Goal: Book appointment/travel/reservation

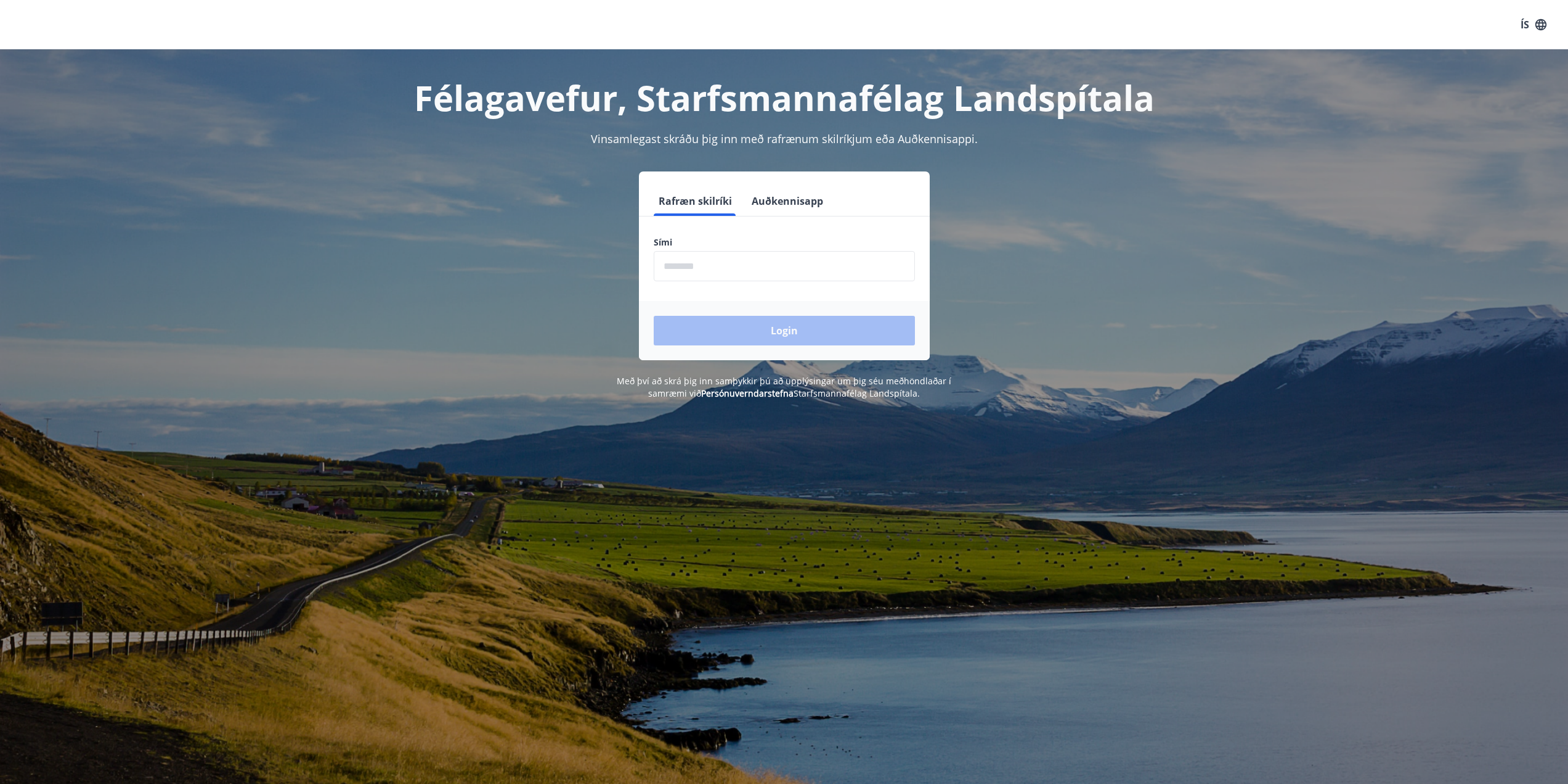
click at [687, 258] on input "phone" at bounding box center [784, 265] width 261 height 30
type input "********"
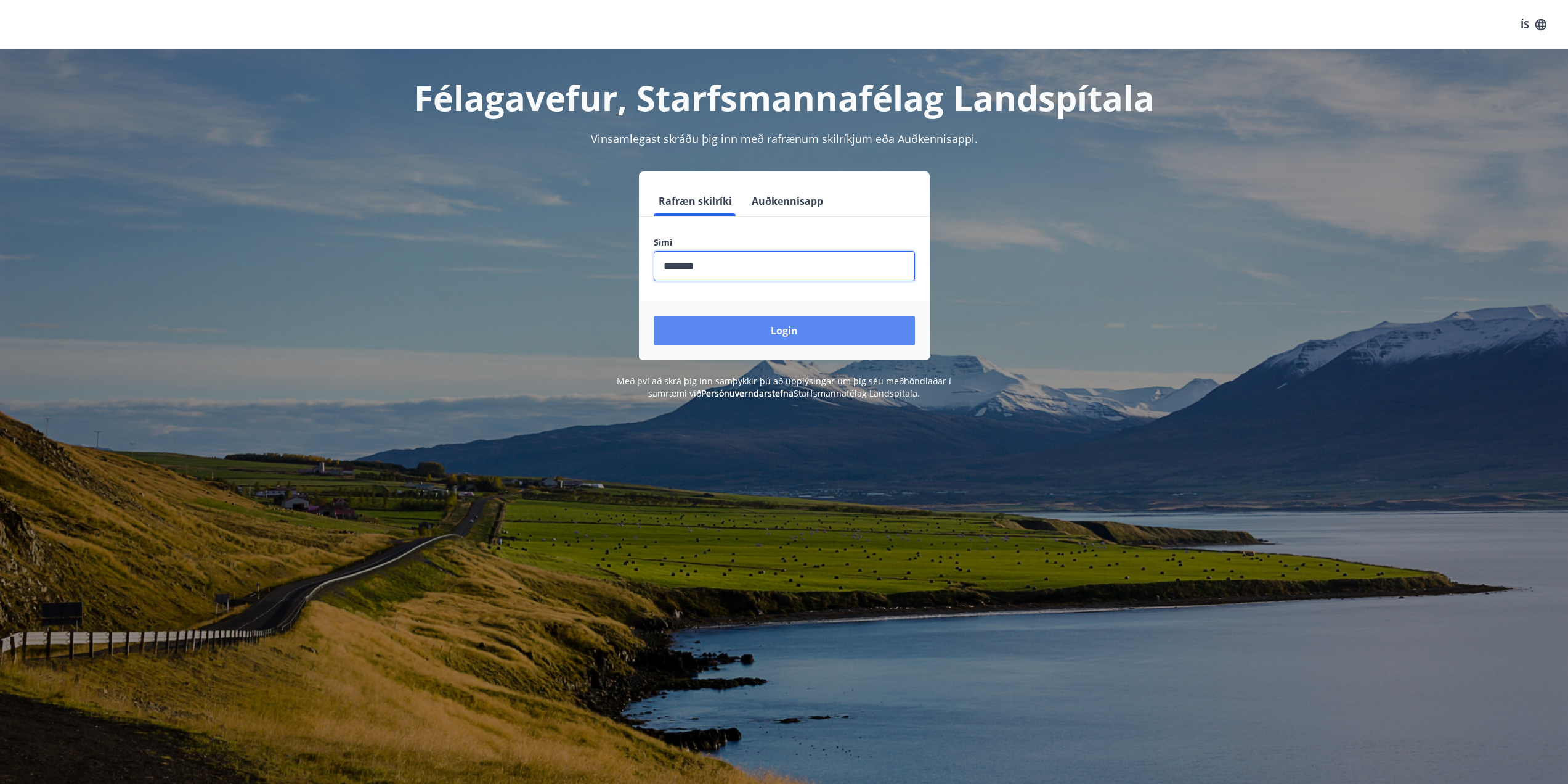
click at [743, 336] on button "Login" at bounding box center [784, 330] width 261 height 30
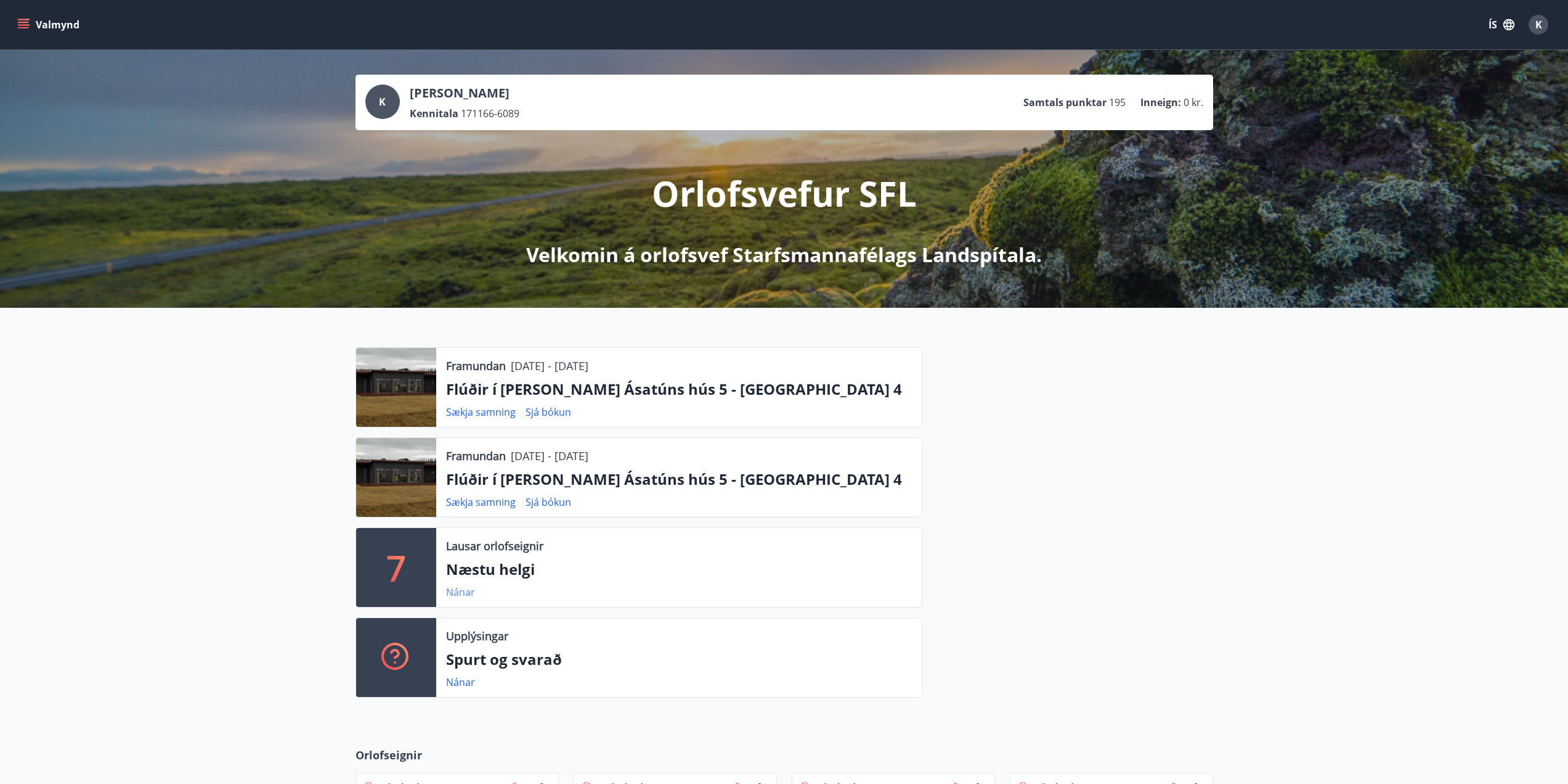
click at [462, 594] on link "Nánar" at bounding box center [461, 592] width 29 height 14
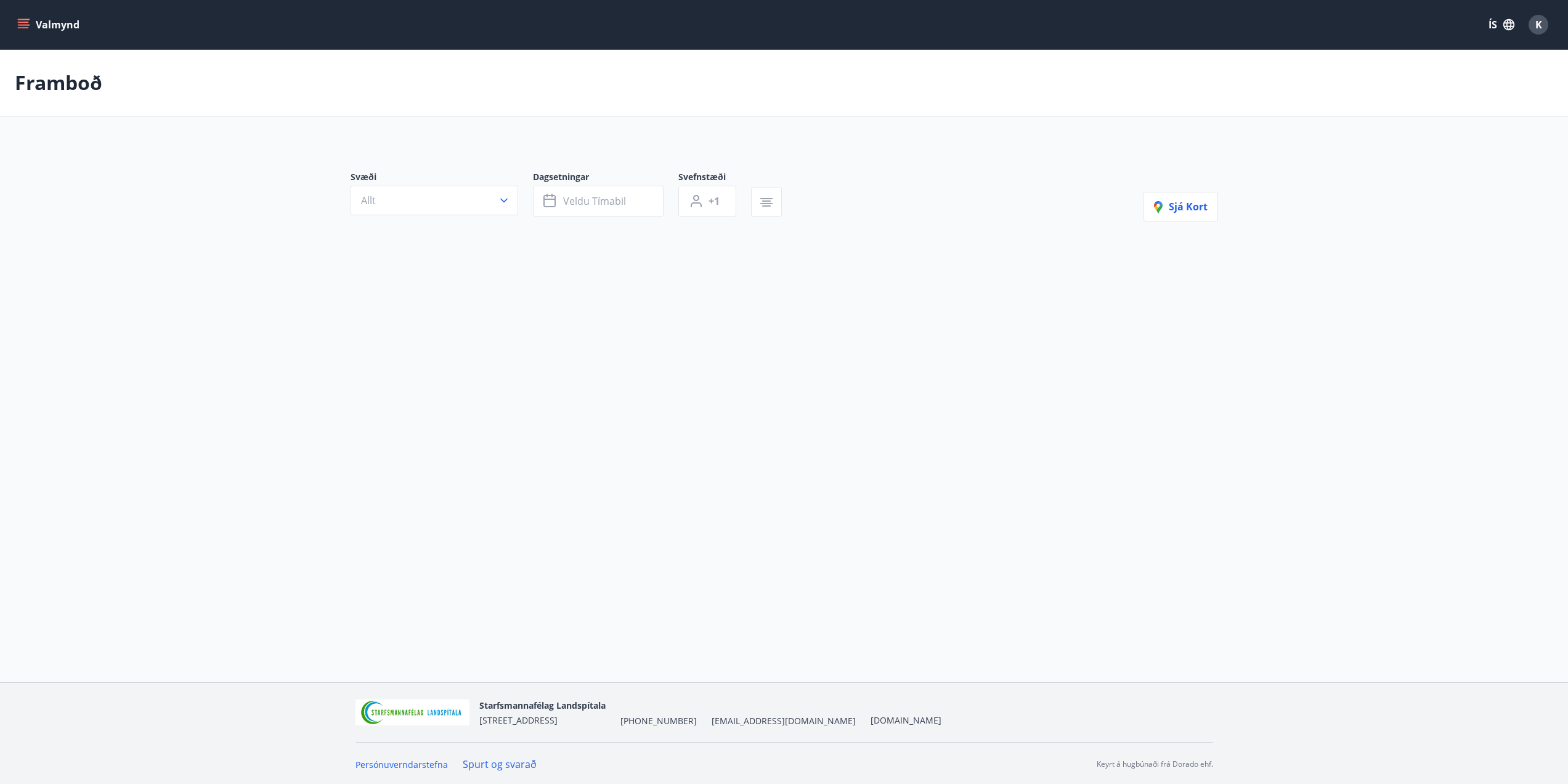
type input "*"
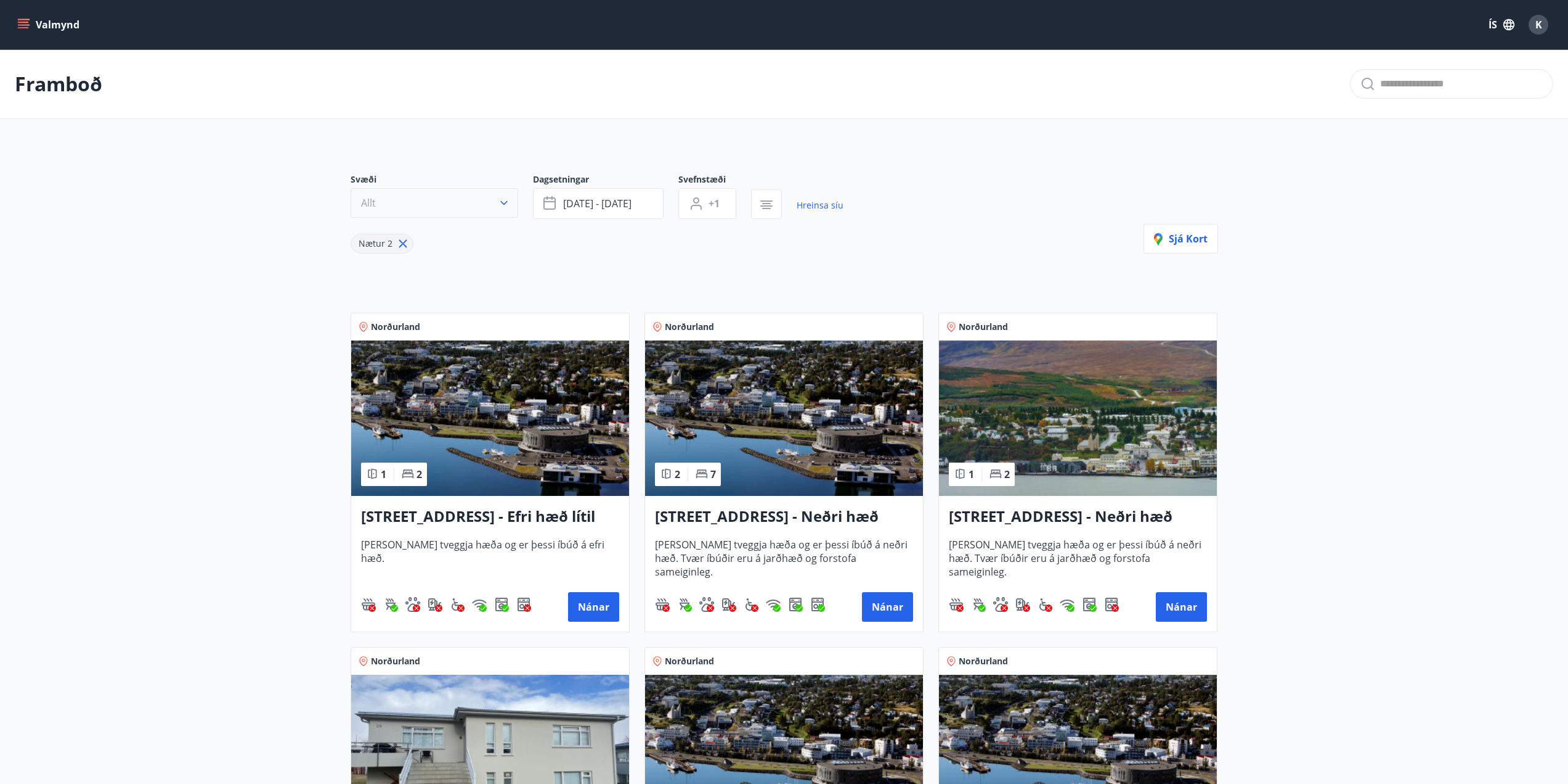
click at [502, 204] on icon "button" at bounding box center [504, 203] width 13 height 13
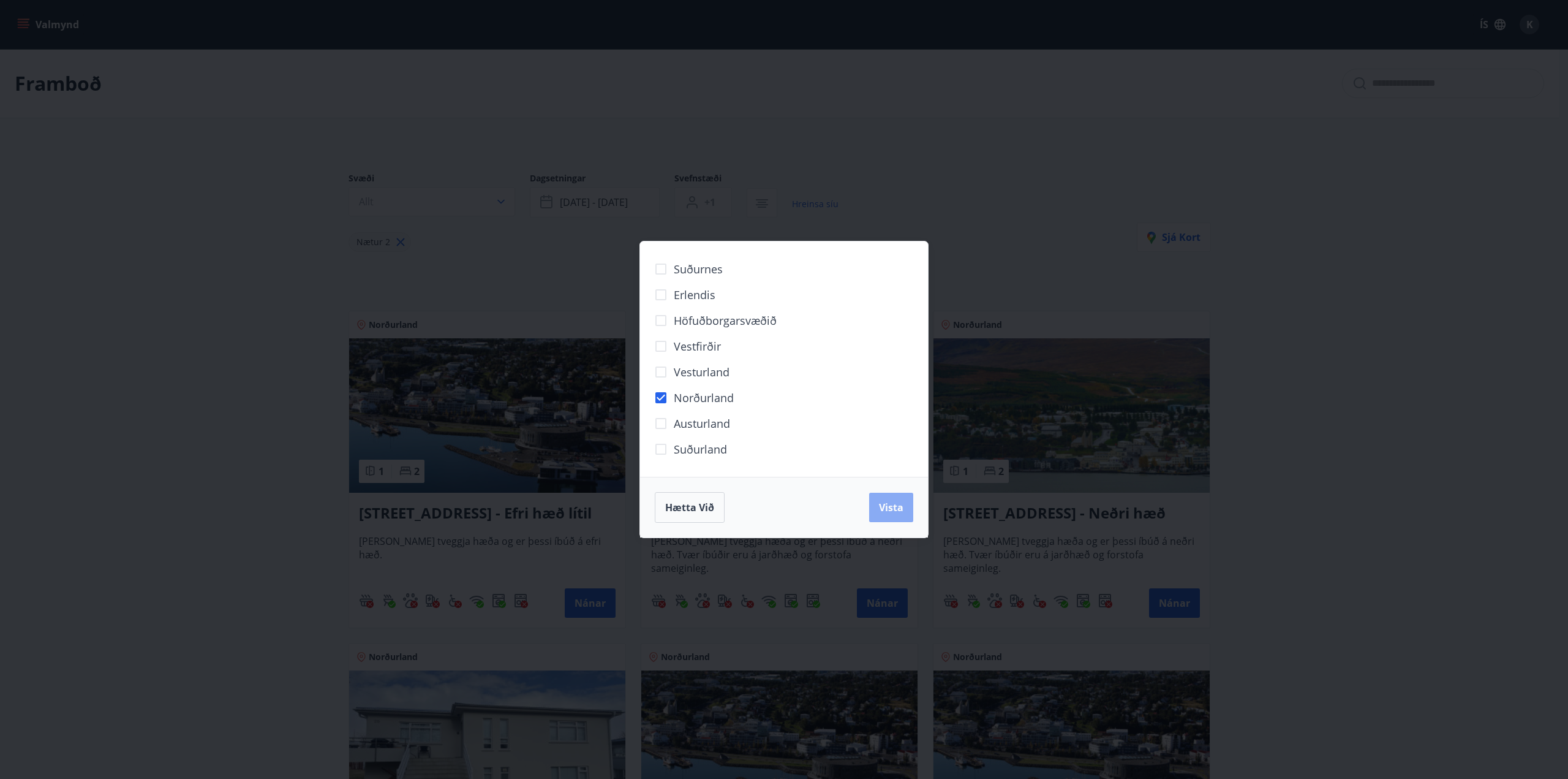
click at [898, 506] on span "Vista" at bounding box center [891, 507] width 25 height 13
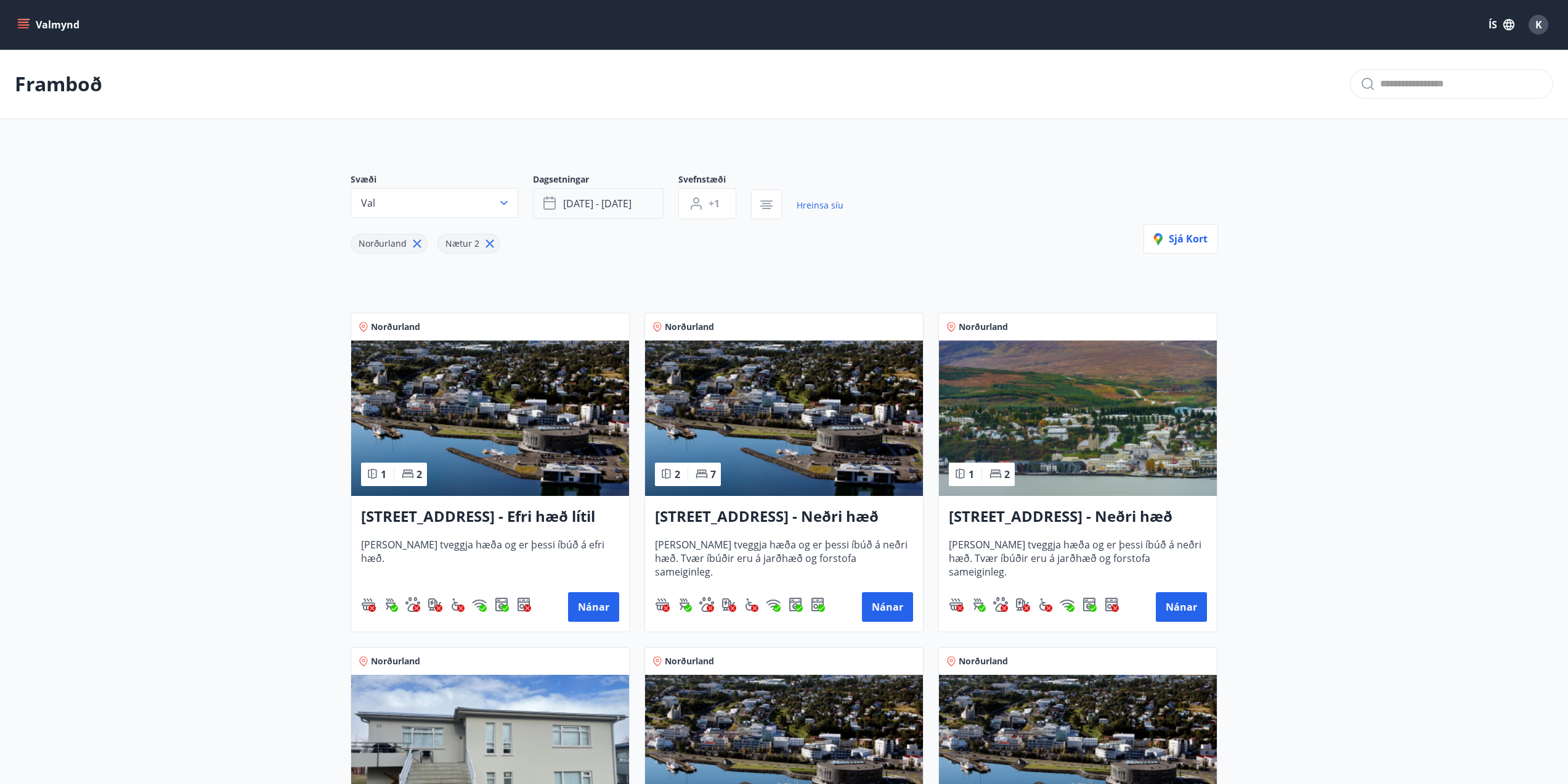
click at [637, 205] on button "[DATE] - [DATE]" at bounding box center [598, 203] width 131 height 31
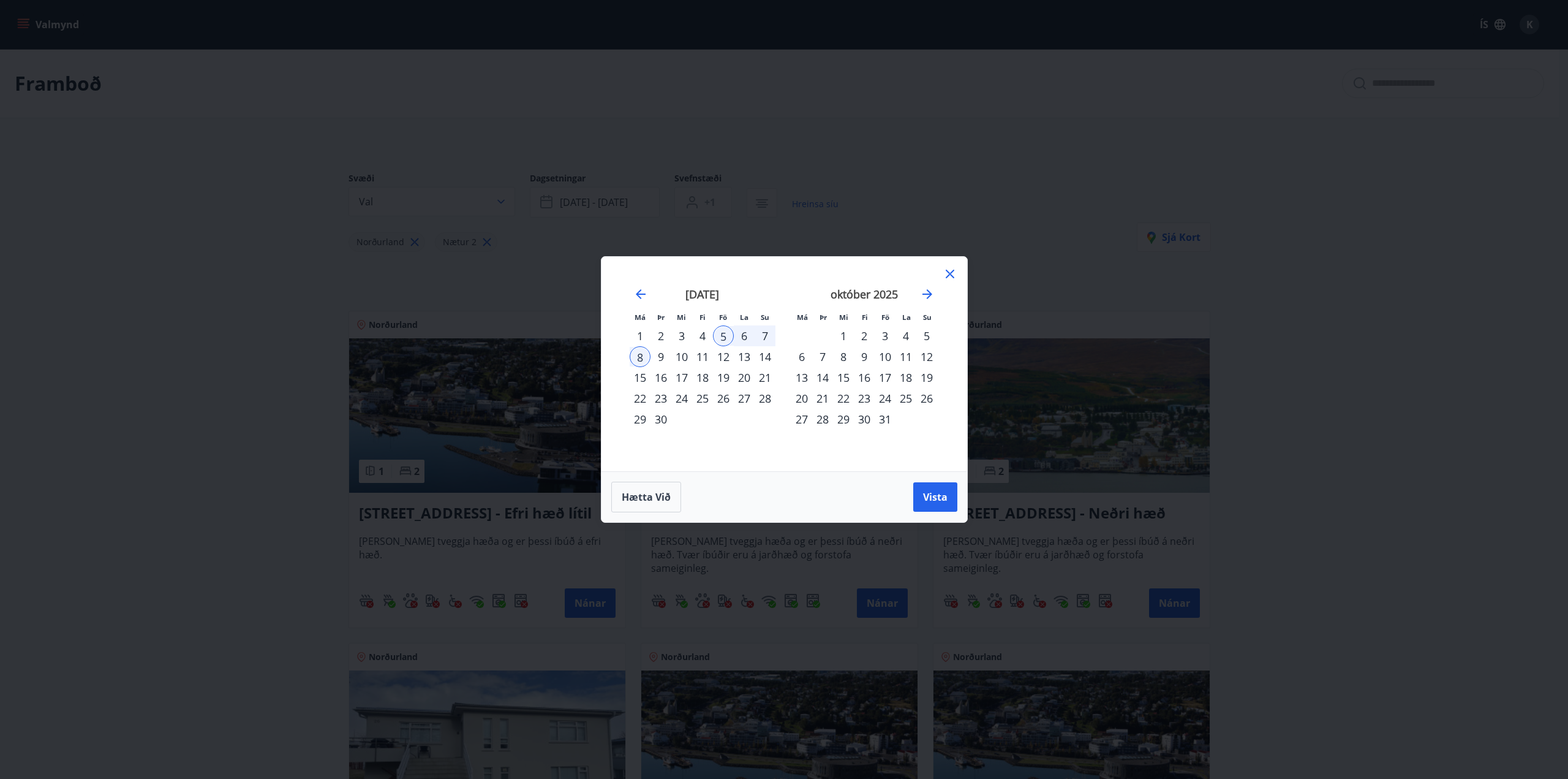
click at [641, 378] on div "15" at bounding box center [640, 378] width 21 height 21
click at [723, 378] on div "19" at bounding box center [723, 378] width 21 height 21
click at [936, 497] on span "Vista" at bounding box center [935, 496] width 25 height 13
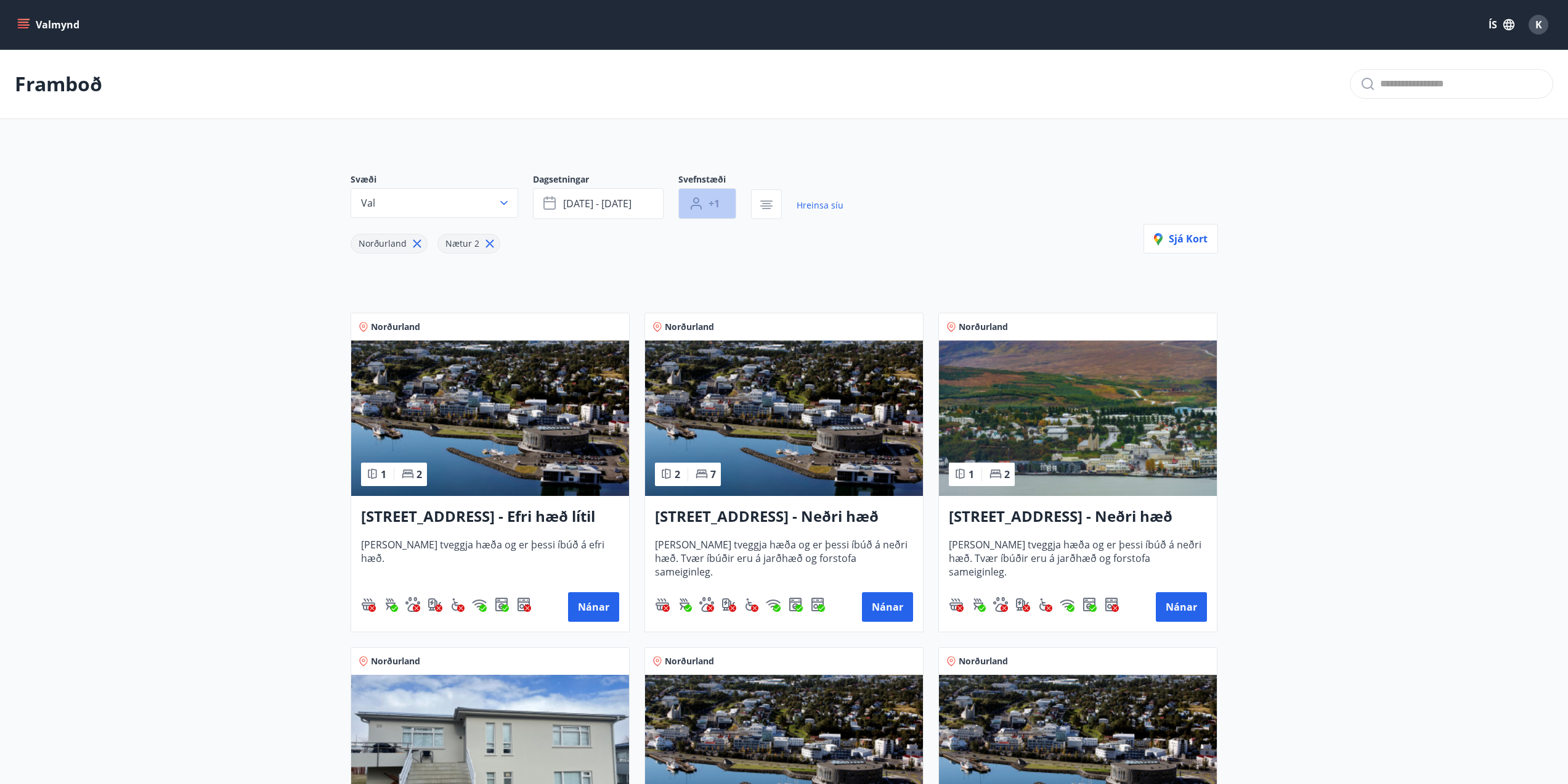
click at [727, 204] on button "+1" at bounding box center [707, 203] width 58 height 31
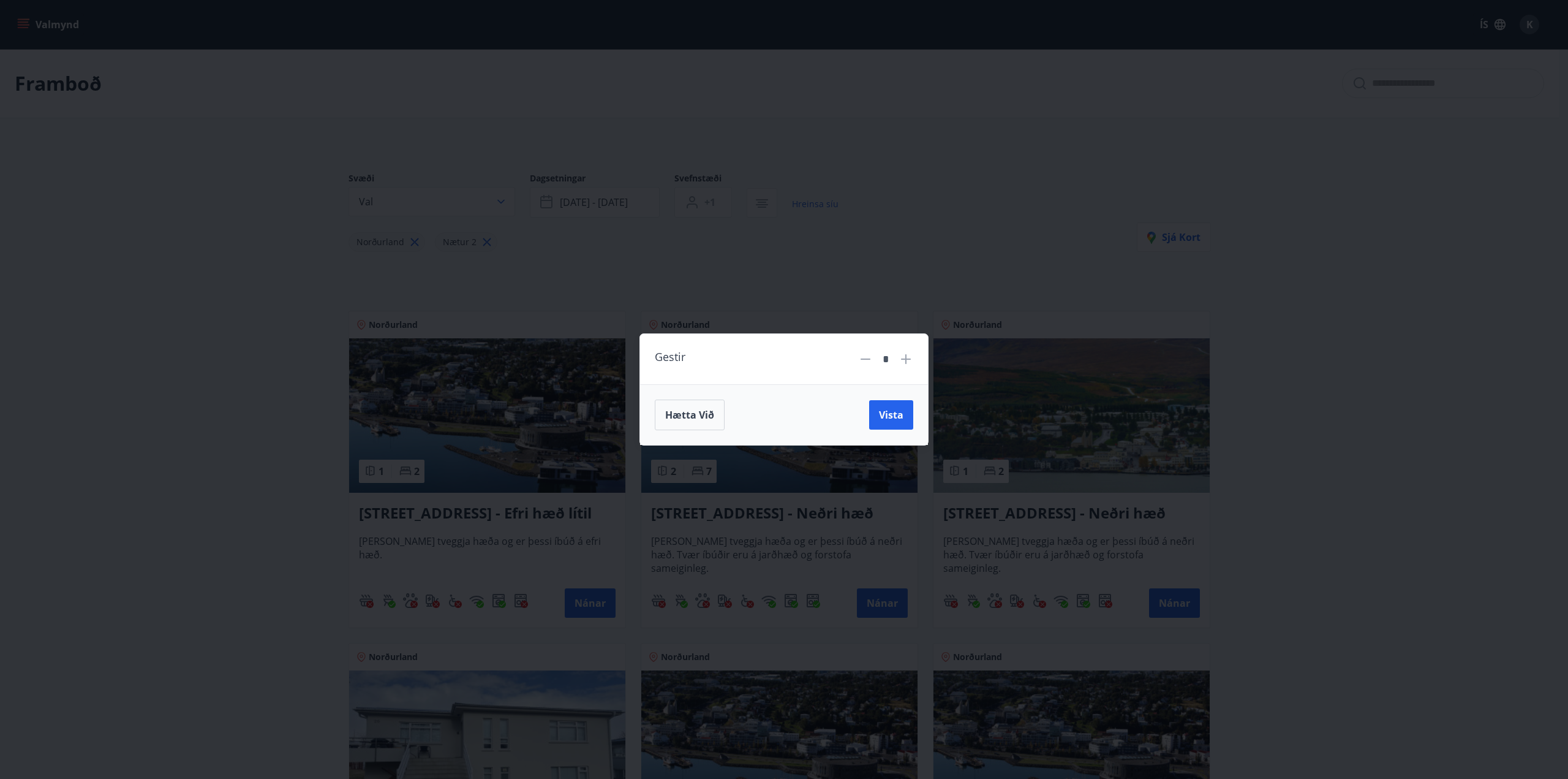
click at [901, 361] on icon at bounding box center [905, 358] width 14 height 14
type input "*"
click at [890, 417] on span "Vista" at bounding box center [891, 415] width 25 height 13
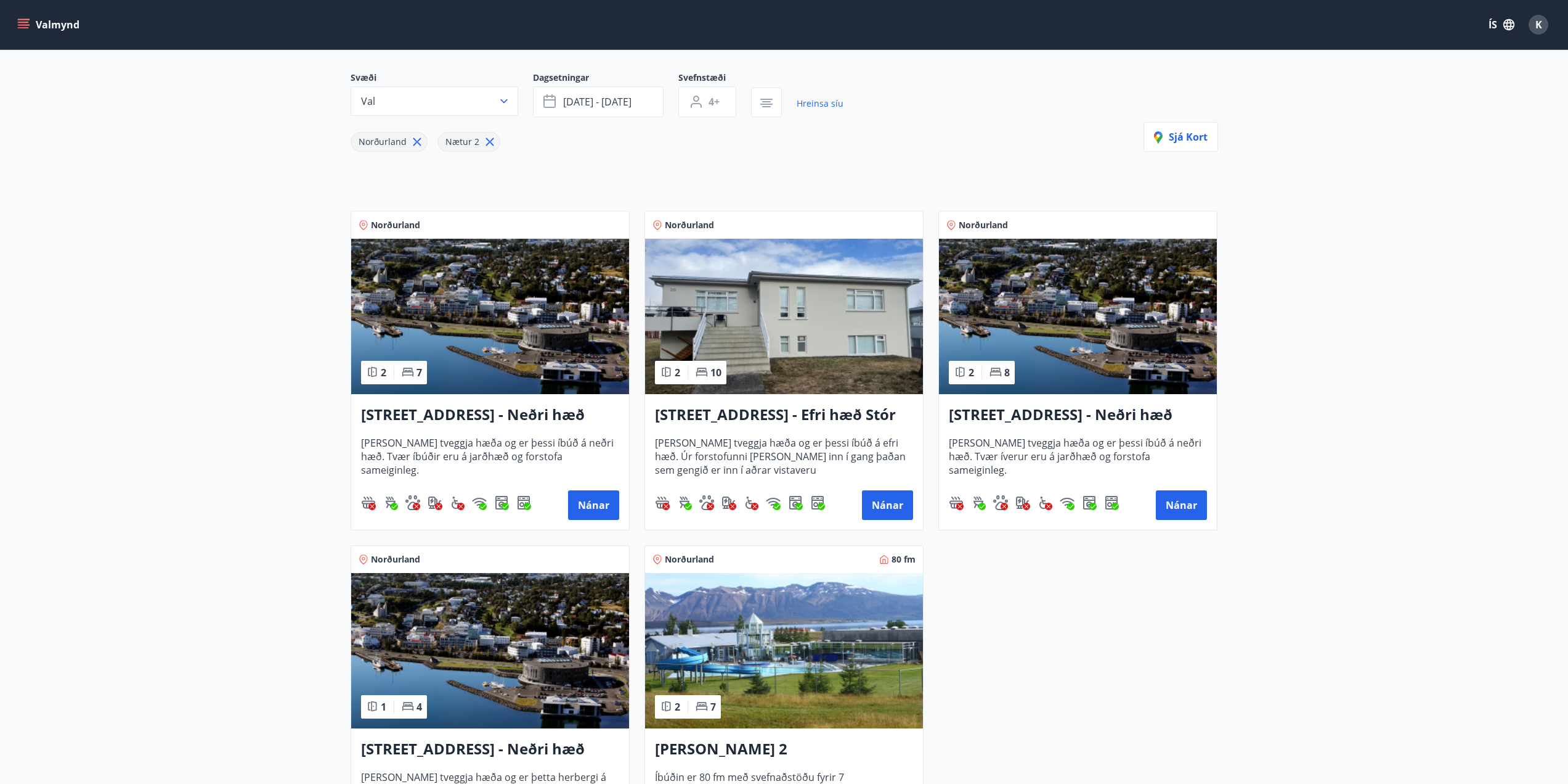
scroll to position [123, 0]
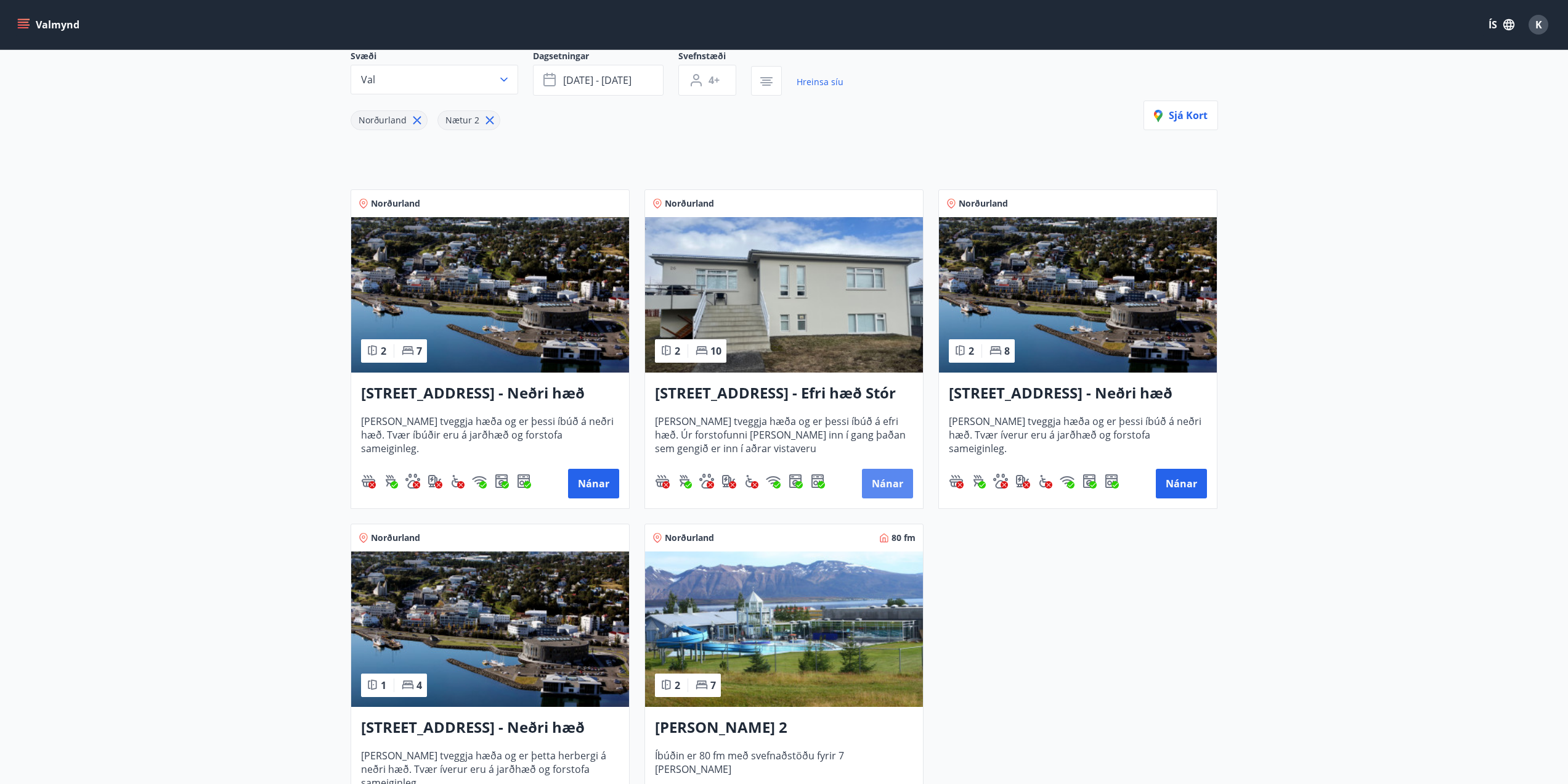
click at [878, 482] on button "Nánar" at bounding box center [887, 483] width 51 height 30
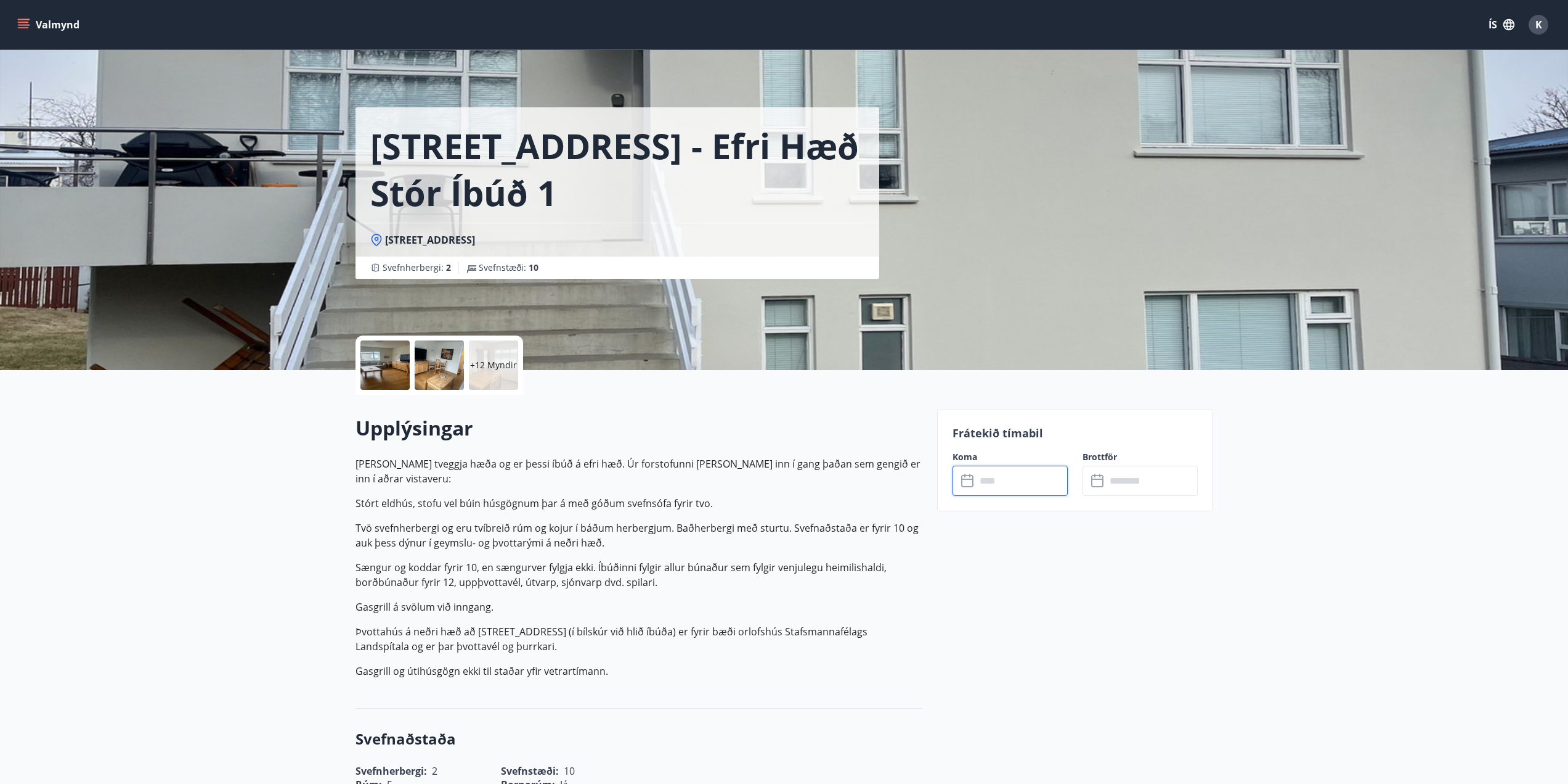
click at [1009, 475] on input "text" at bounding box center [1022, 480] width 92 height 30
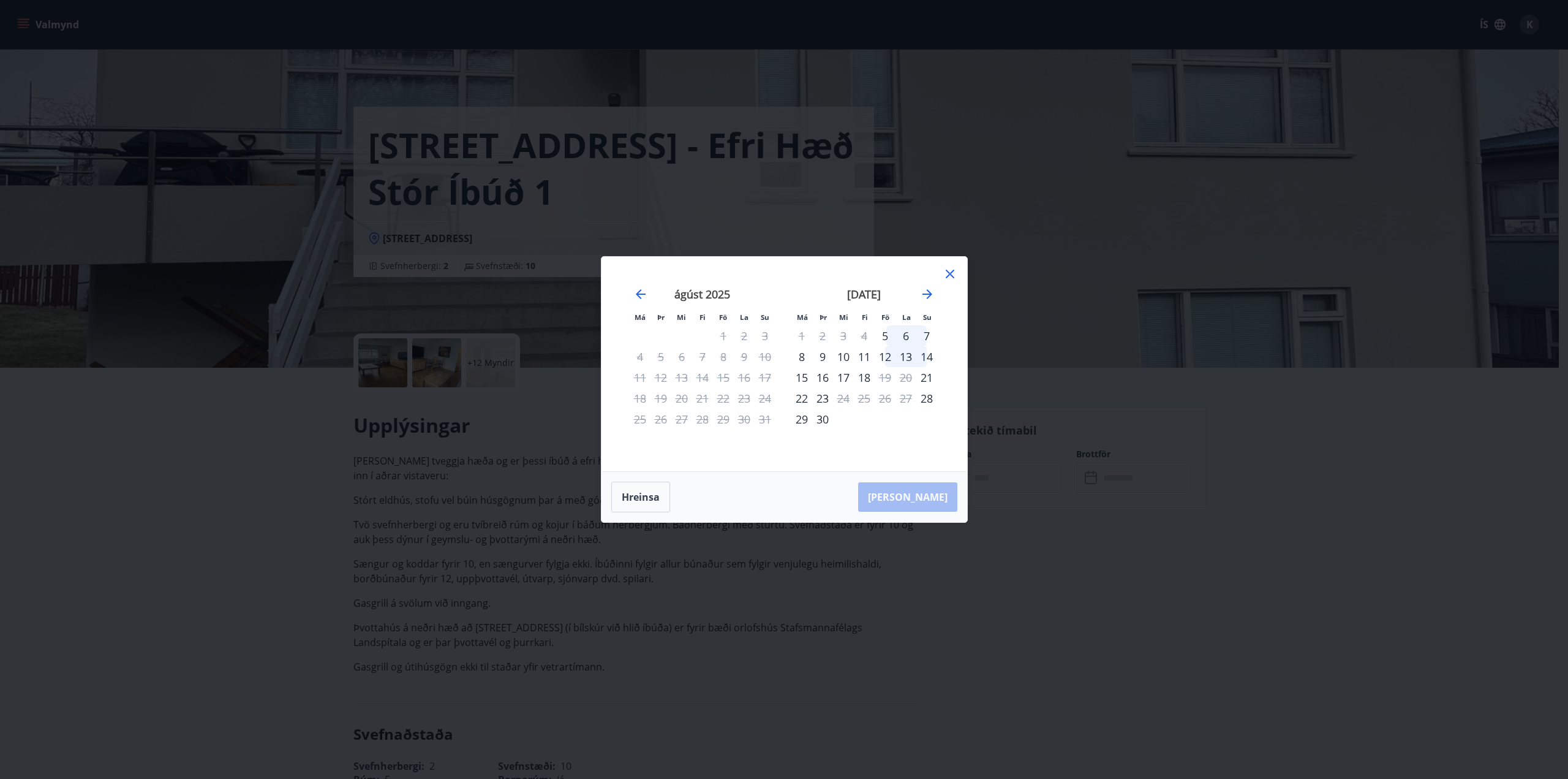
click at [948, 270] on icon at bounding box center [949, 273] width 14 height 14
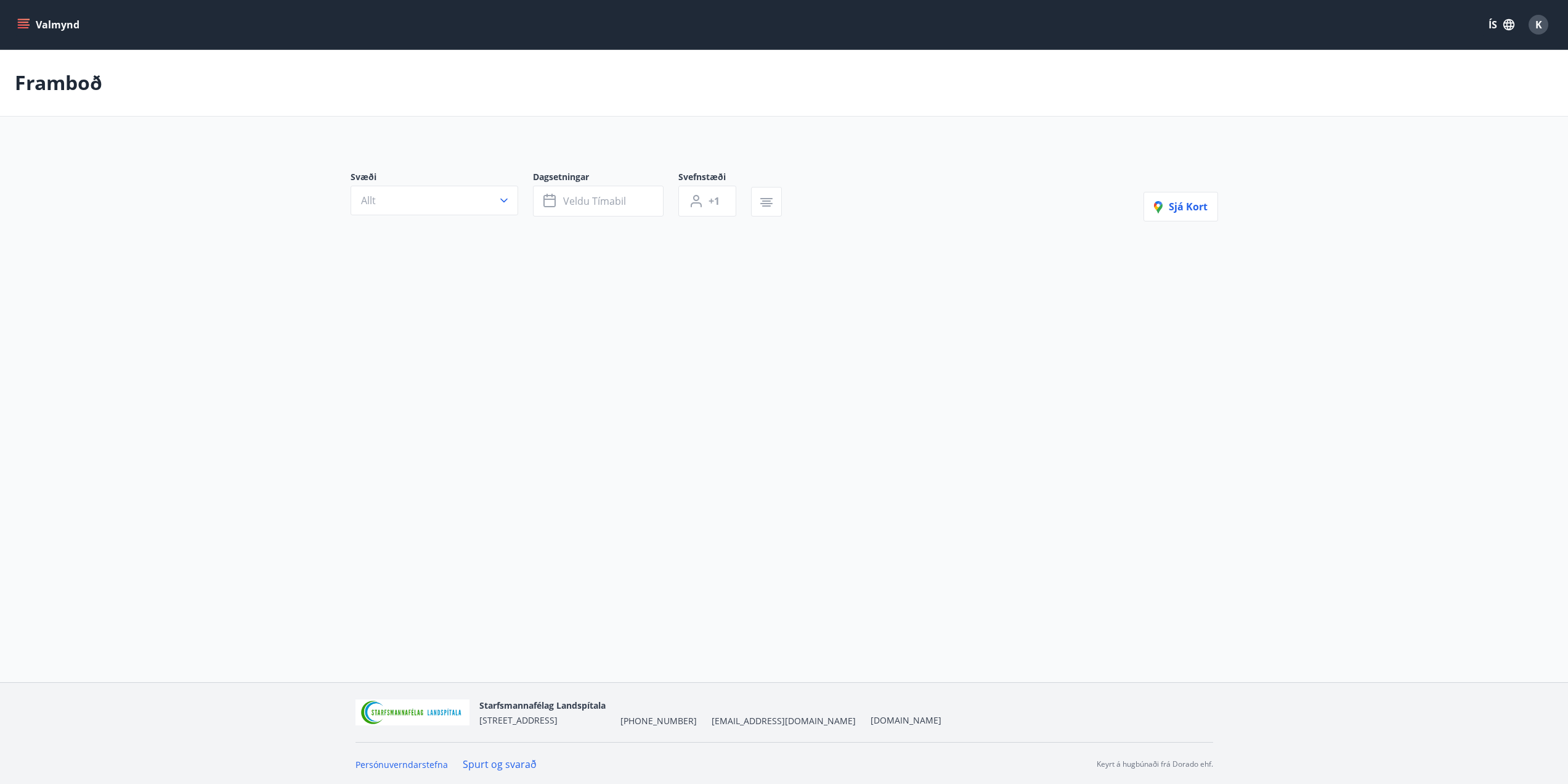
type input "*"
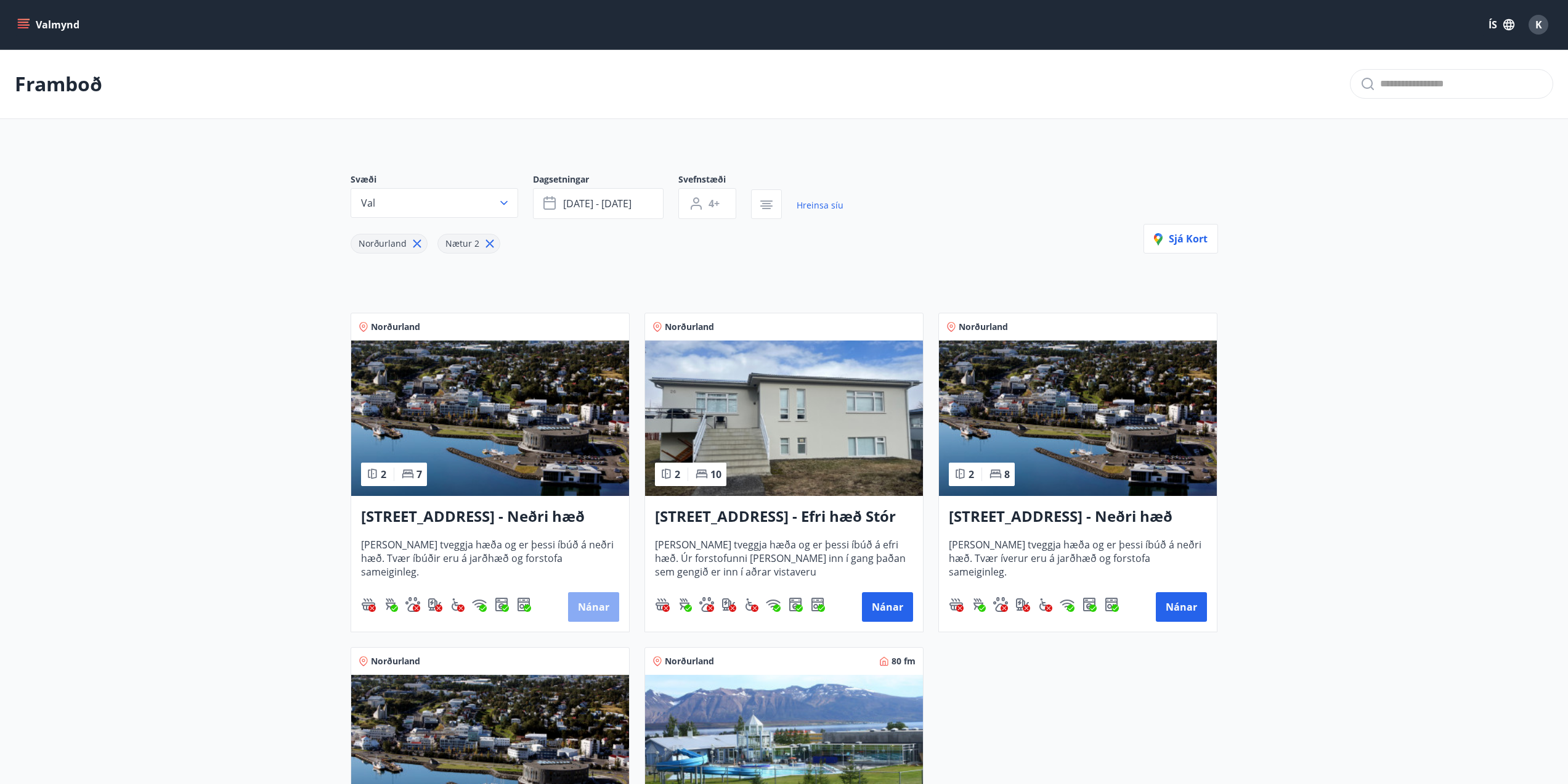
click at [593, 608] on button "Nánar" at bounding box center [593, 607] width 51 height 30
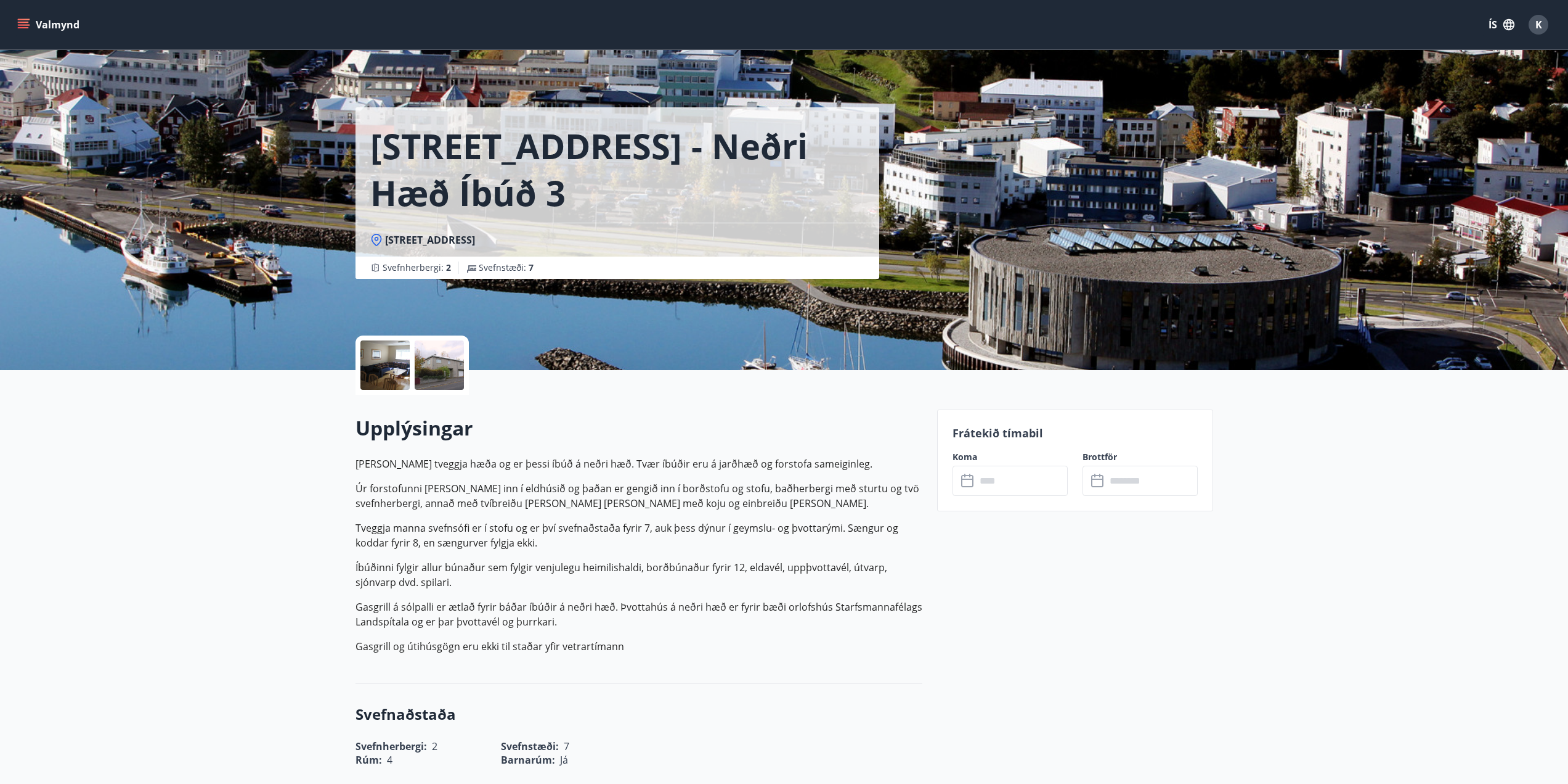
click at [993, 477] on input "text" at bounding box center [1022, 480] width 92 height 30
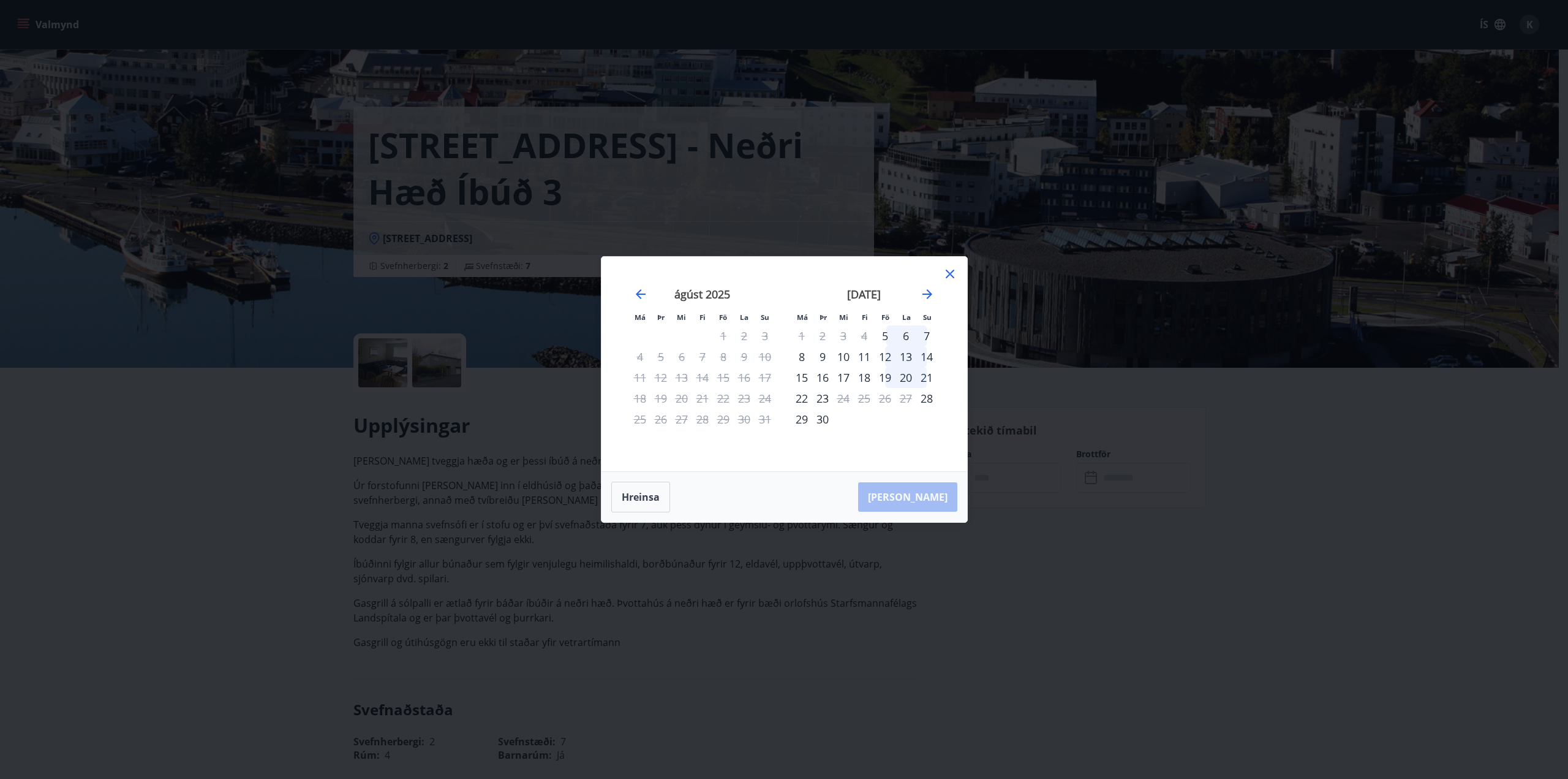
click at [795, 379] on div "15" at bounding box center [802, 378] width 21 height 21
click at [887, 378] on div "19" at bounding box center [885, 378] width 21 height 21
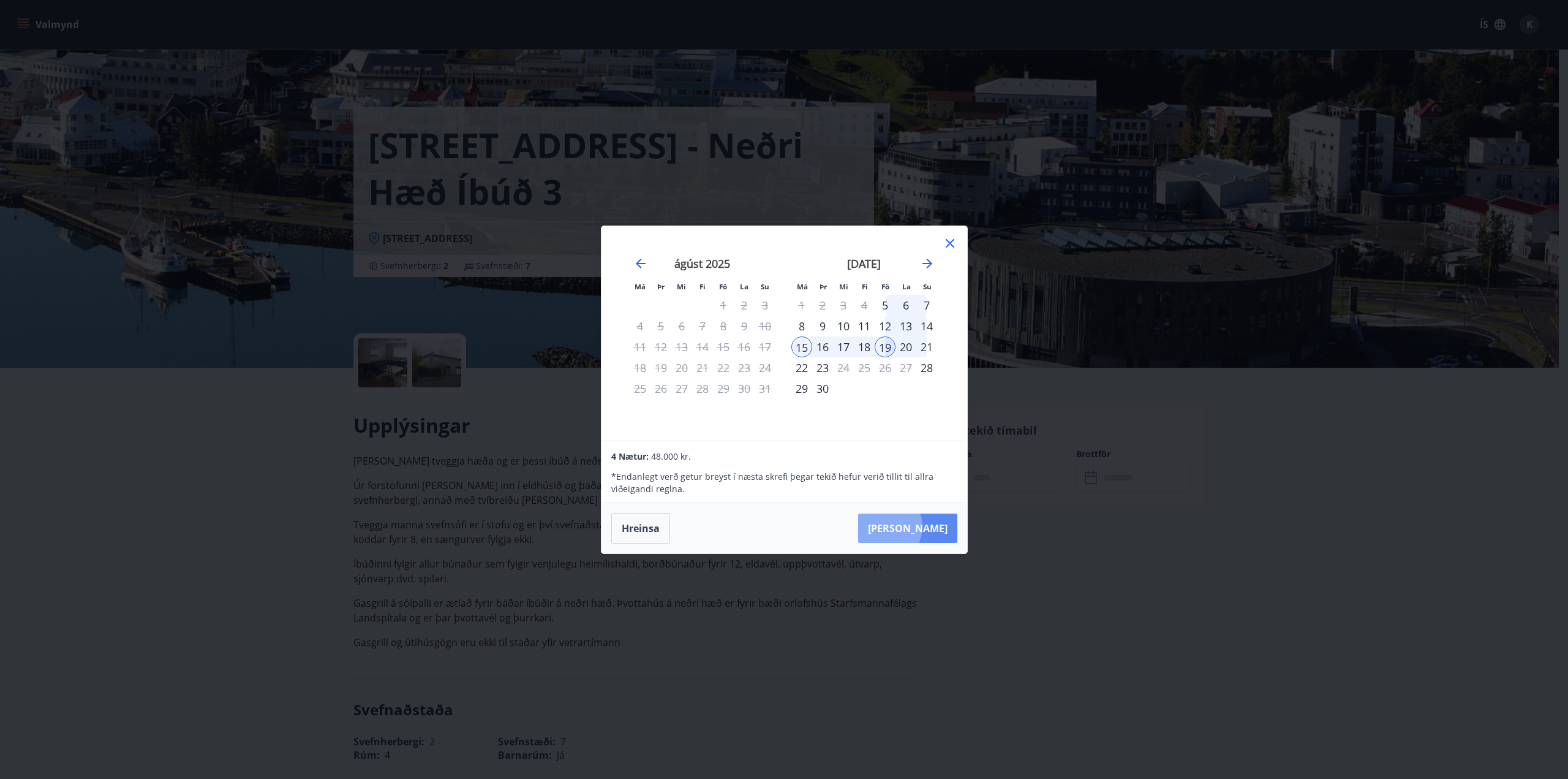
click at [921, 526] on button "[PERSON_NAME]" at bounding box center [908, 528] width 100 height 30
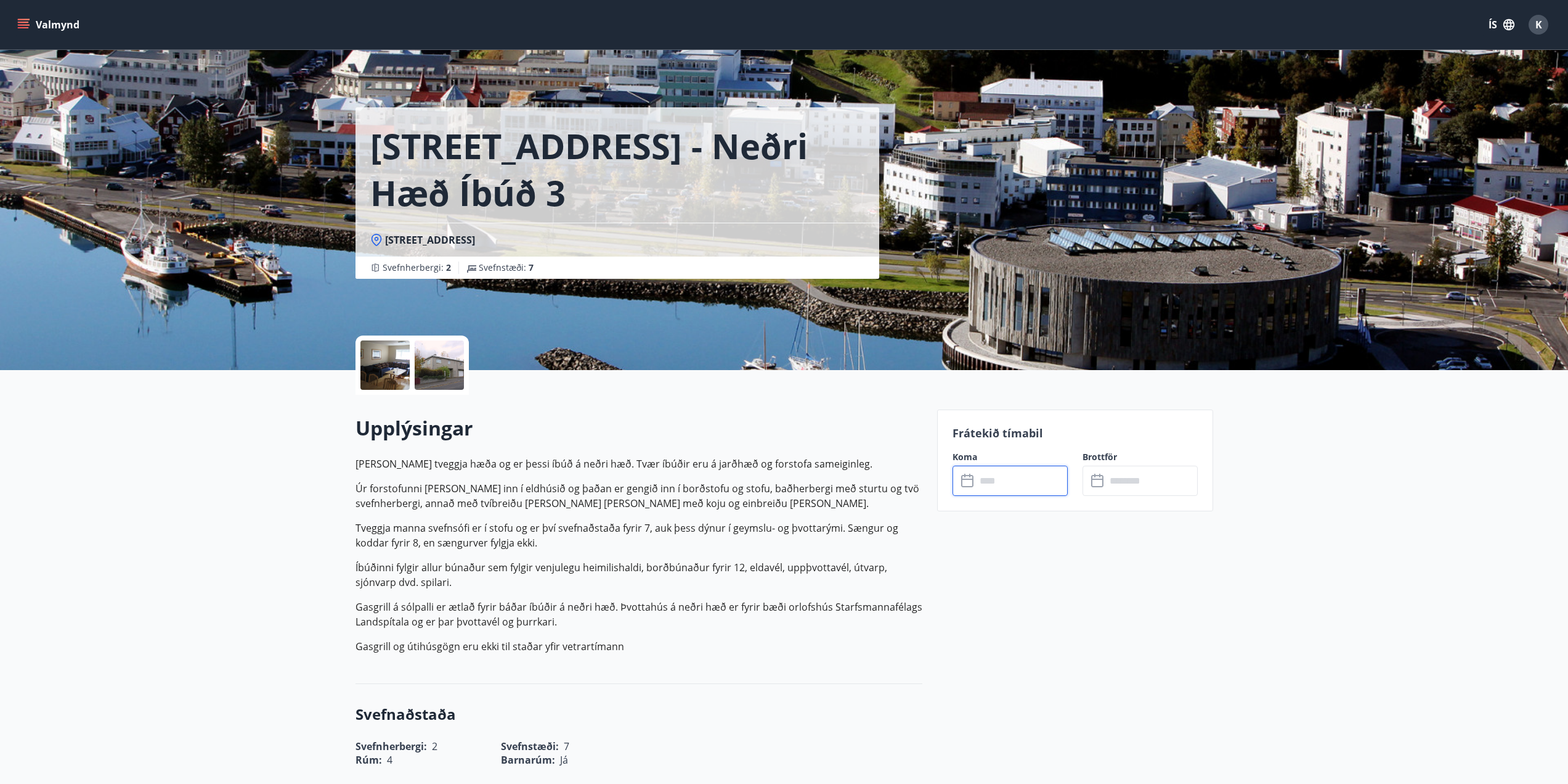
type input "******"
click at [1037, 588] on button "Hætta við" at bounding box center [1010, 594] width 116 height 31
click at [1007, 476] on input "text" at bounding box center [1022, 480] width 92 height 30
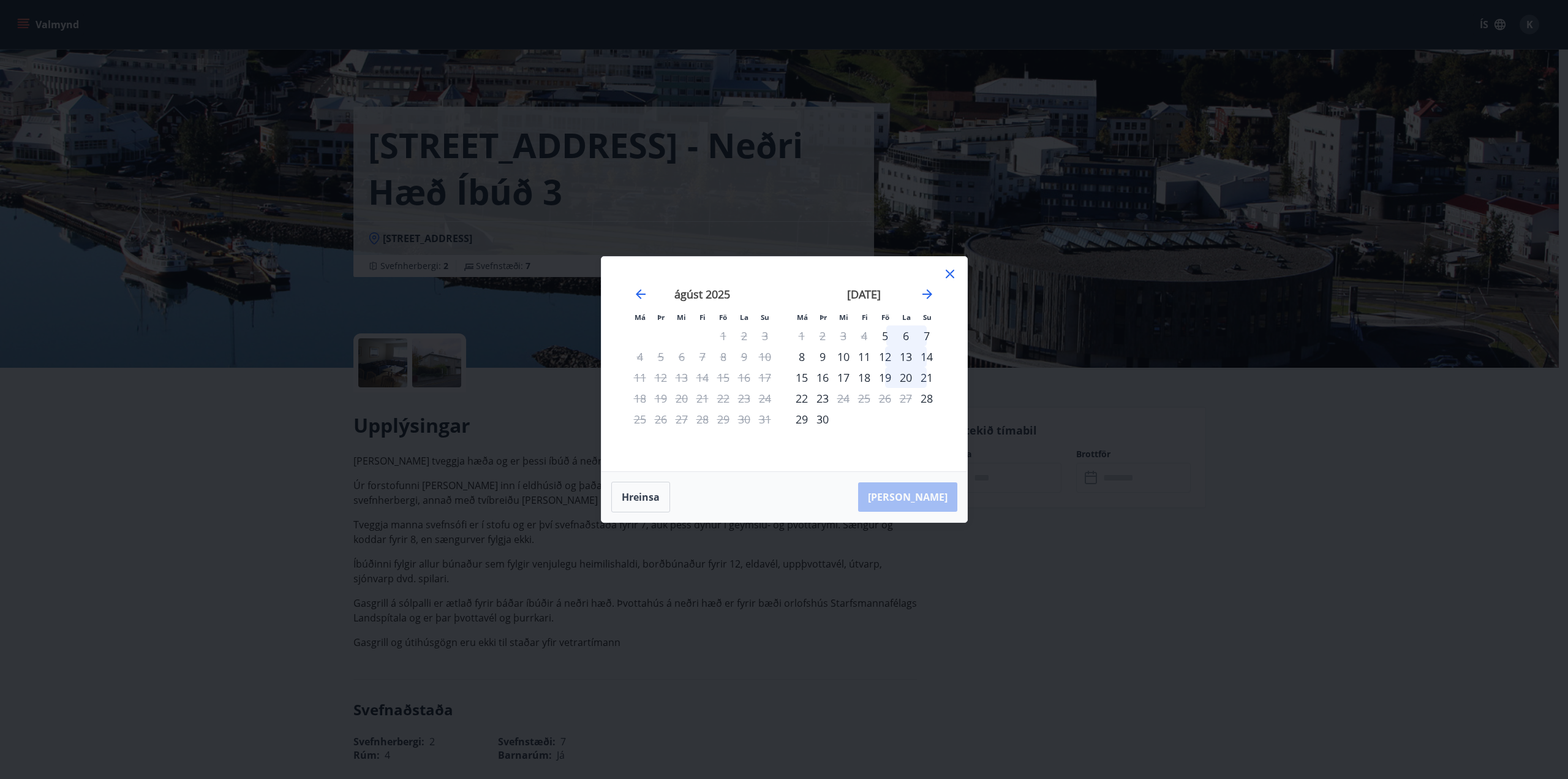
click at [927, 358] on div "14" at bounding box center [926, 356] width 21 height 21
click at [887, 378] on div "19" at bounding box center [885, 378] width 21 height 21
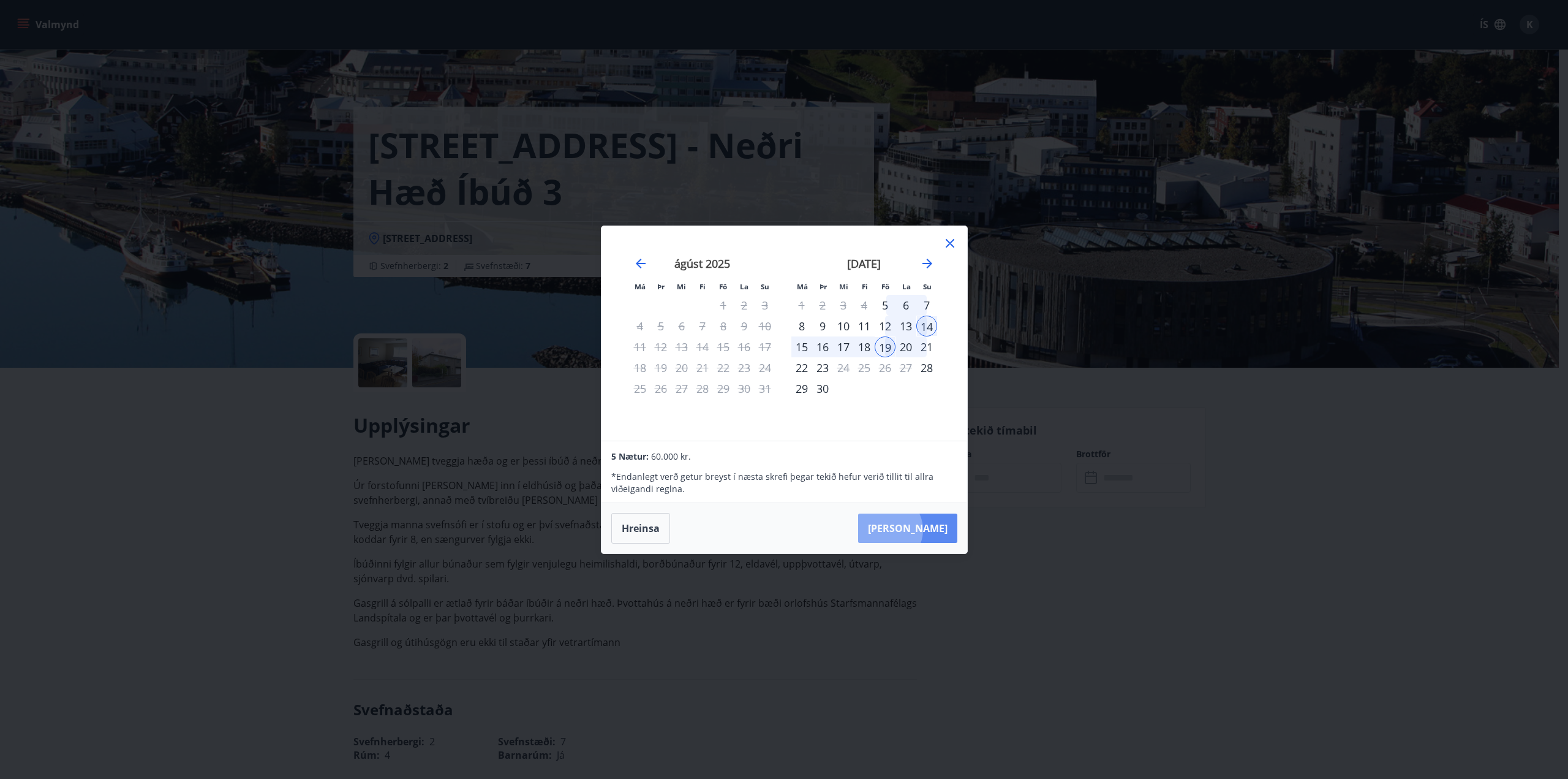
click at [923, 529] on button "[PERSON_NAME]" at bounding box center [908, 528] width 100 height 30
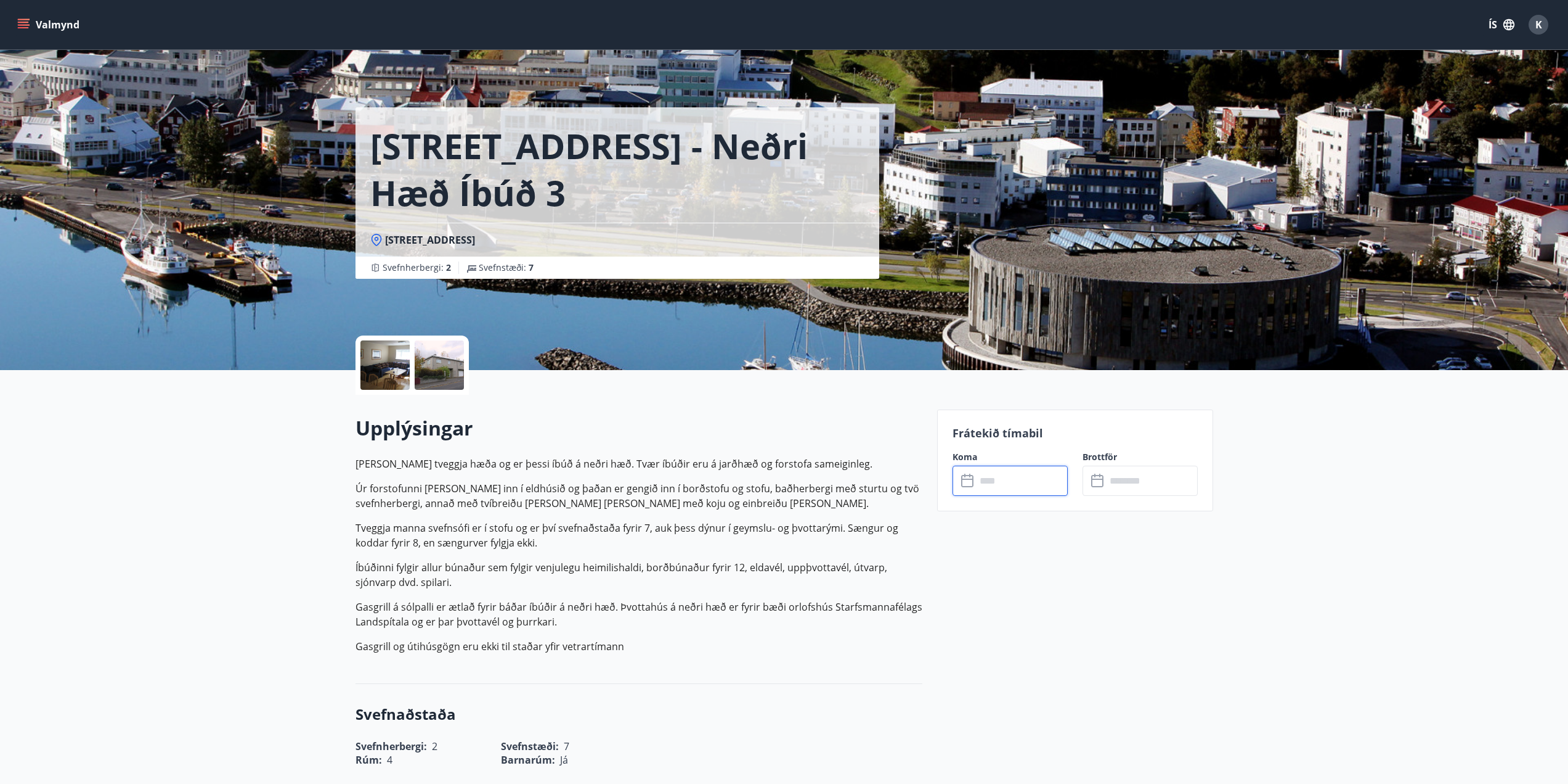
type input "******"
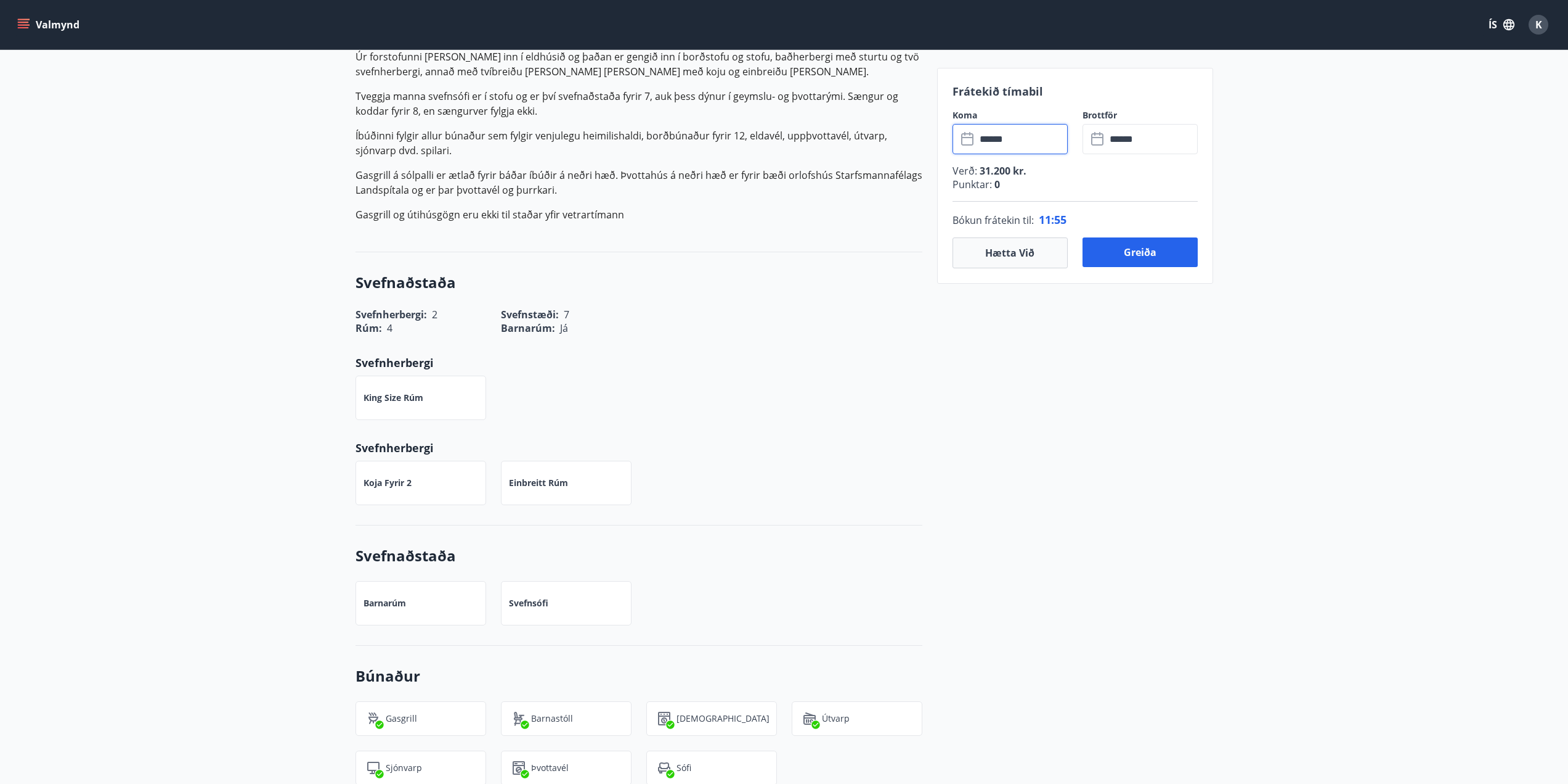
scroll to position [616, 0]
